Goal: Transaction & Acquisition: Purchase product/service

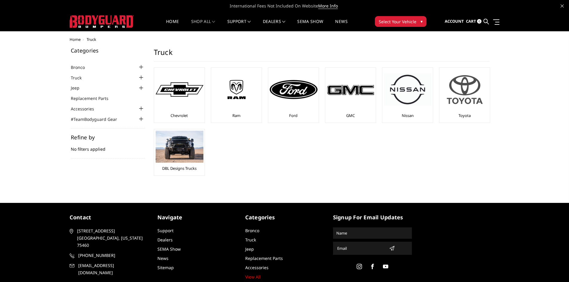
click at [469, 101] on img at bounding box center [465, 89] width 48 height 41
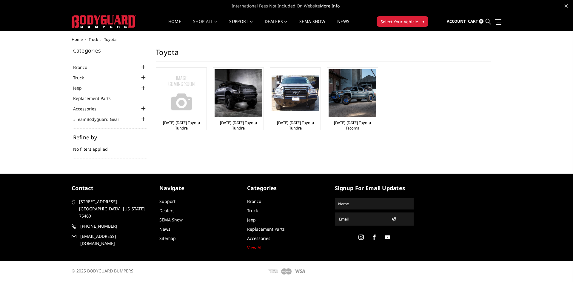
click at [490, 22] on icon at bounding box center [488, 21] width 5 height 5
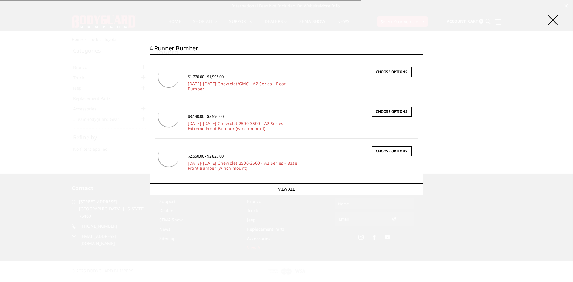
type input "4 runner bumber"
click at [424, 54] on input "Search" at bounding box center [424, 54] width 0 height 0
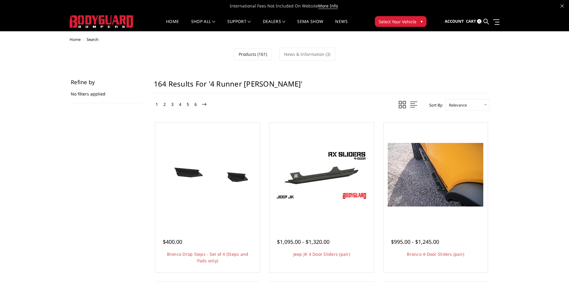
click at [263, 85] on h1 "164 results for '4 runner bumber'" at bounding box center [322, 86] width 336 height 14
click at [485, 20] on icon at bounding box center [485, 21] width 5 height 5
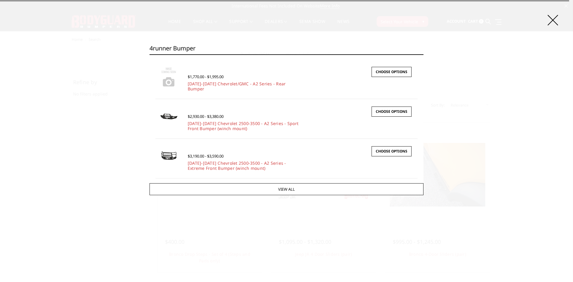
type input "4runner bumper"
click at [424, 54] on input "Search" at bounding box center [424, 54] width 0 height 0
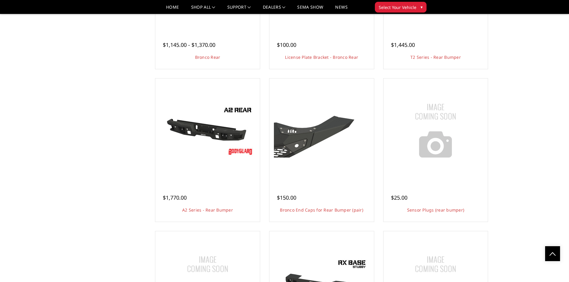
scroll to position [657, 0]
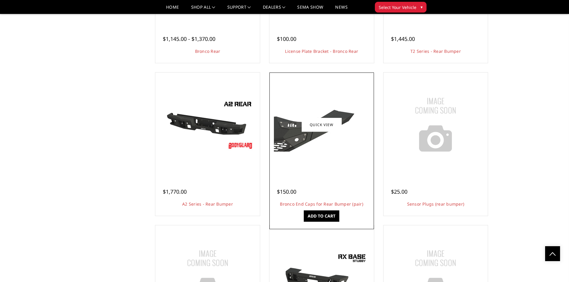
click at [311, 170] on div at bounding box center [322, 125] width 102 height 102
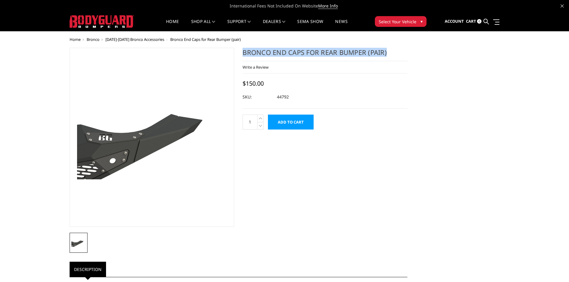
drag, startPoint x: 390, startPoint y: 51, endPoint x: 244, endPoint y: 55, distance: 146.3
click at [244, 55] on h1 "Bronco End Caps for Rear Bumper (pair)" at bounding box center [324, 54] width 165 height 13
copy h1 "Bronco End Caps for Rear Bumper (pair)"
